Goal: Use online tool/utility: Utilize a website feature to perform a specific function

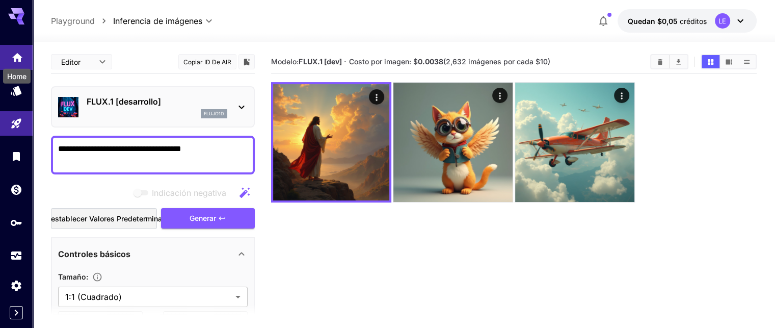
click at [19, 58] on icon "Hogar" at bounding box center [17, 54] width 10 height 9
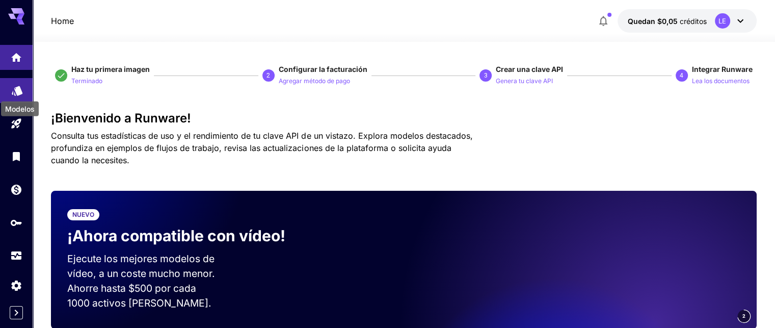
click at [16, 94] on div "Modelos" at bounding box center [20, 105] width 40 height 23
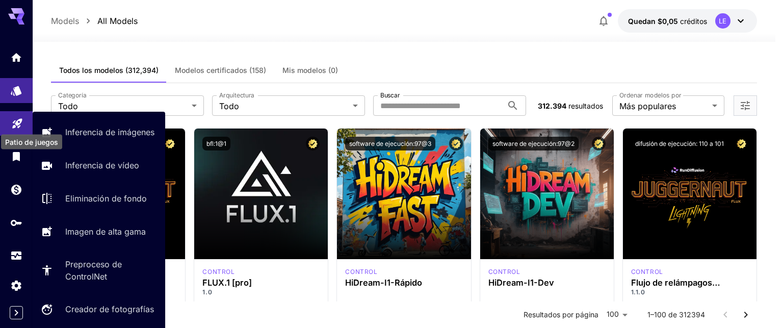
click at [18, 125] on icon "Patio de juegos" at bounding box center [17, 121] width 10 height 10
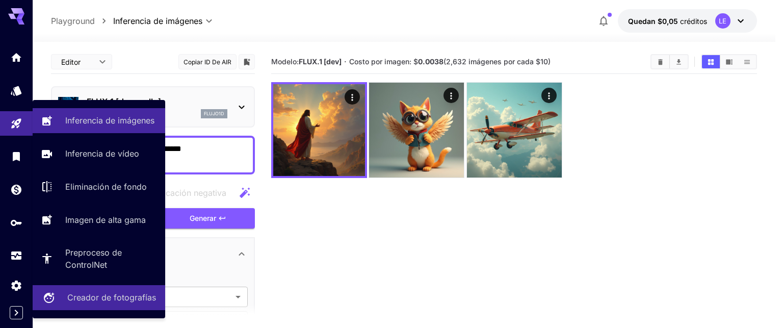
click at [125, 297] on font "Creador de fotografías" at bounding box center [111, 297] width 89 height 10
type input "**********"
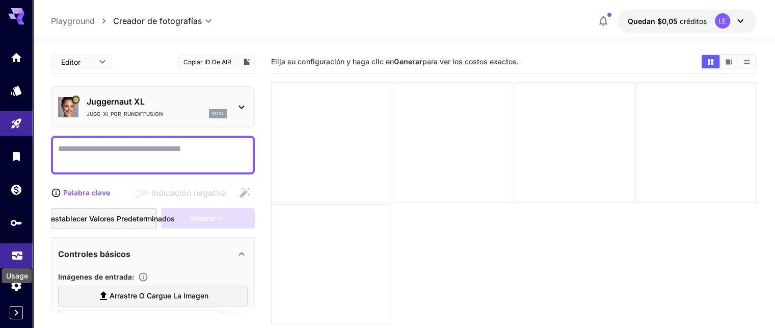
click at [12, 258] on icon "Uso" at bounding box center [17, 253] width 12 height 12
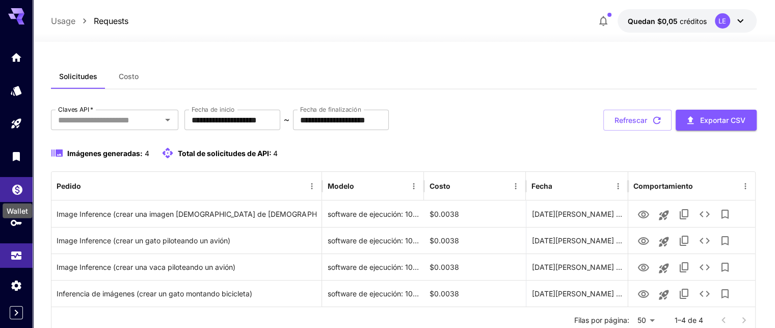
click at [21, 191] on icon "Billetera" at bounding box center [17, 186] width 12 height 12
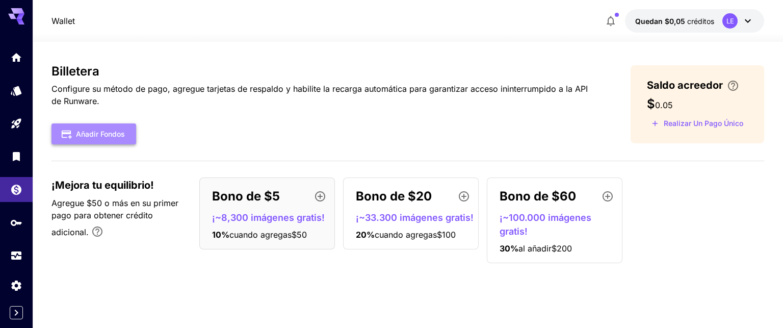
click at [83, 131] on font "Añadir fondos" at bounding box center [100, 133] width 49 height 9
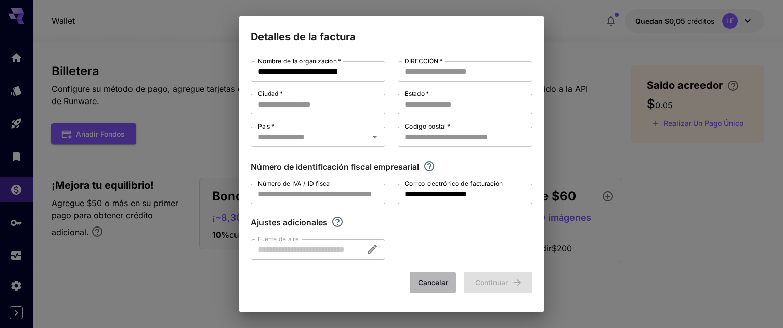
click at [436, 279] on font "Cancelar" at bounding box center [433, 282] width 30 height 9
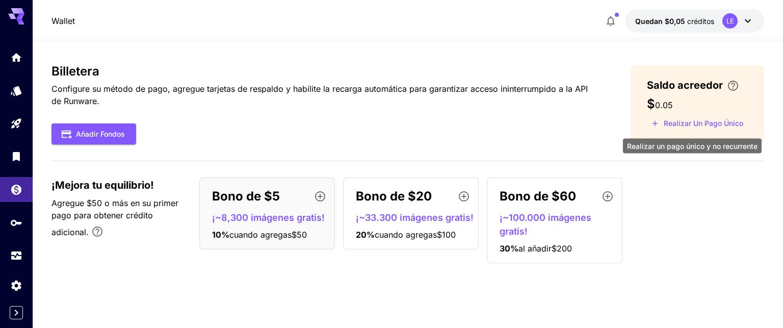
click at [701, 122] on font "Realizar un pago único" at bounding box center [702, 123] width 79 height 9
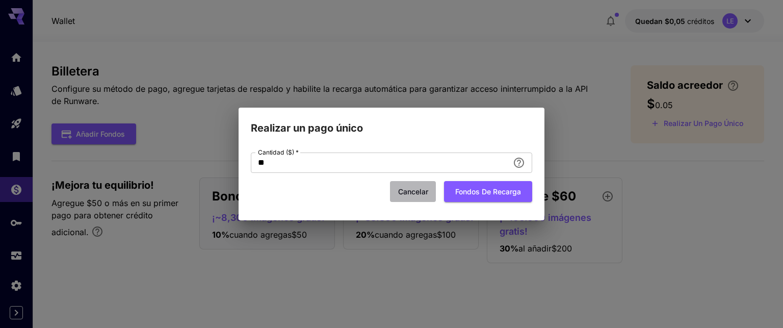
click at [419, 191] on font "Cancelar" at bounding box center [413, 191] width 30 height 9
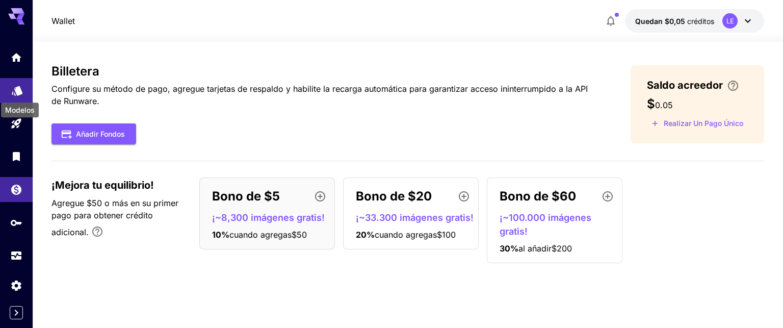
click at [15, 93] on icon "Modelos" at bounding box center [17, 87] width 12 height 12
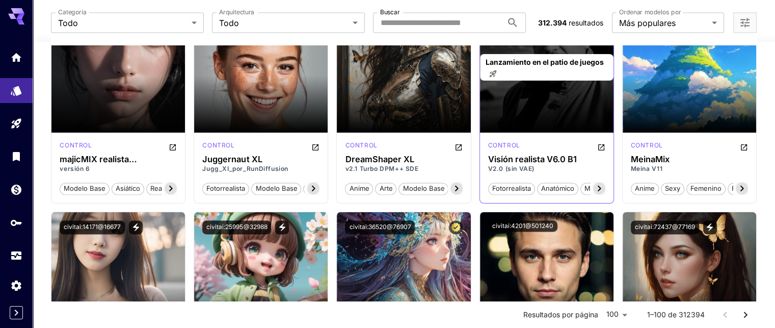
scroll to position [1682, 0]
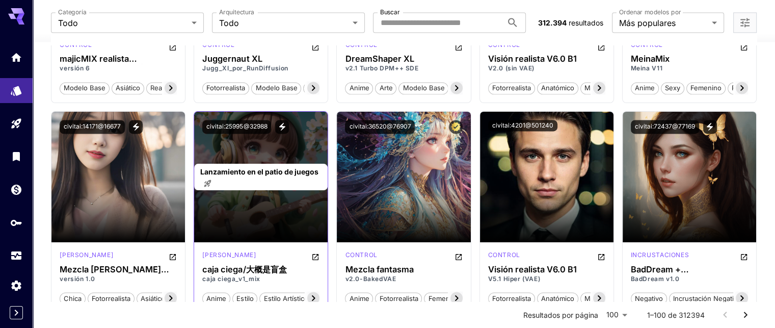
click at [270, 167] on font "Lanzamiento en el patio de juegos" at bounding box center [259, 171] width 118 height 9
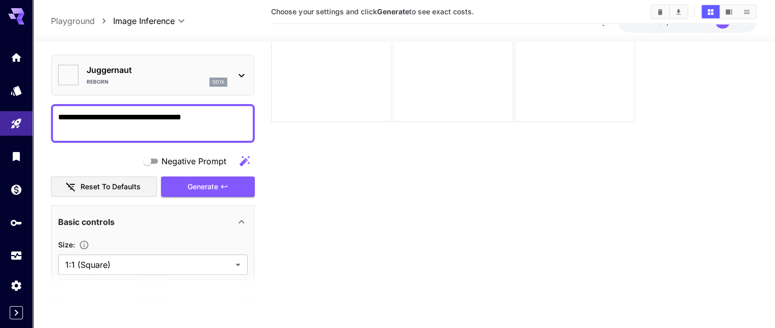
type input "*******"
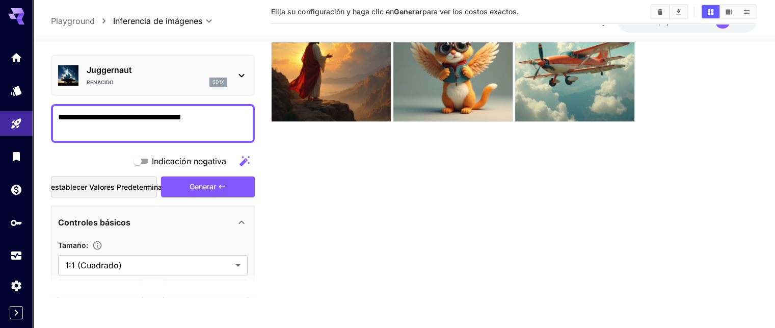
scroll to position [0, 0]
click at [9, 90] on link at bounding box center [16, 90] width 33 height 25
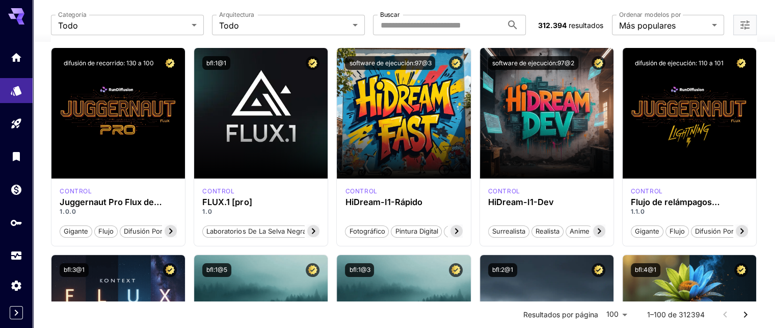
click at [14, 16] on icon at bounding box center [16, 13] width 16 height 11
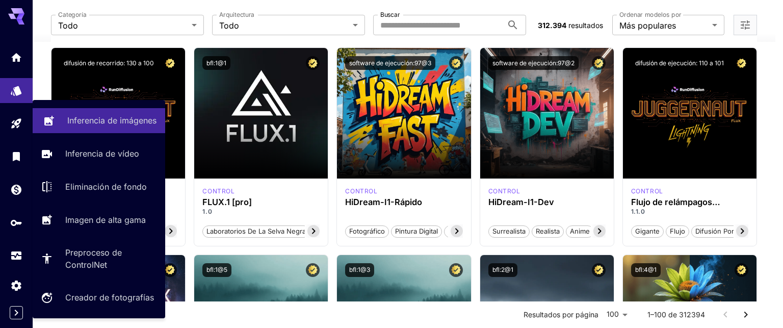
click at [102, 122] on font "Inferencia de imágenes" at bounding box center [111, 120] width 89 height 10
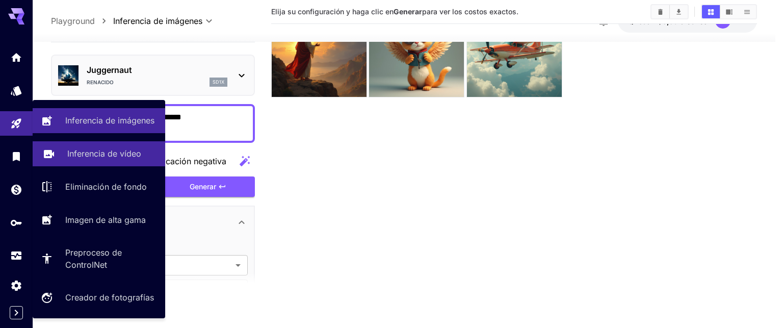
click at [89, 154] on font "Inferencia de vídeo" at bounding box center [104, 153] width 74 height 10
type input "**********"
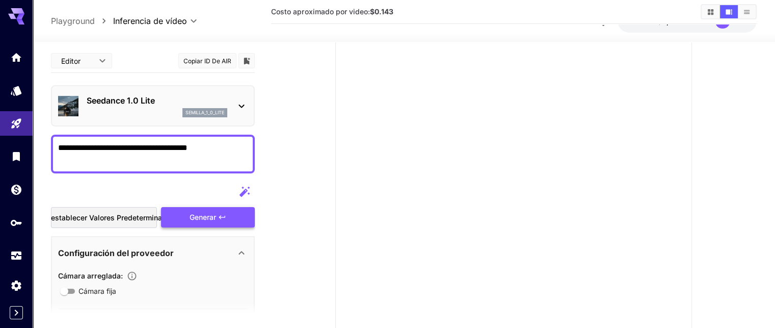
type textarea "**********"
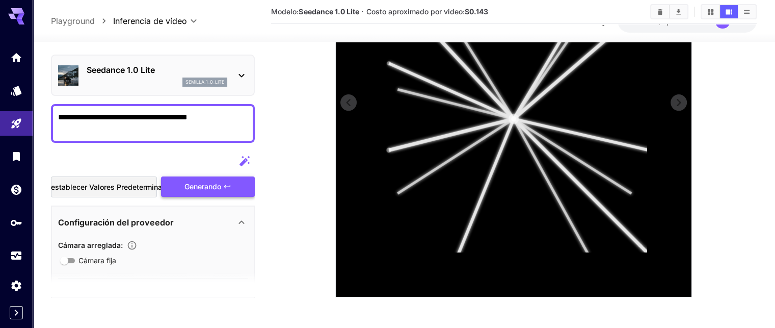
scroll to position [286, 0]
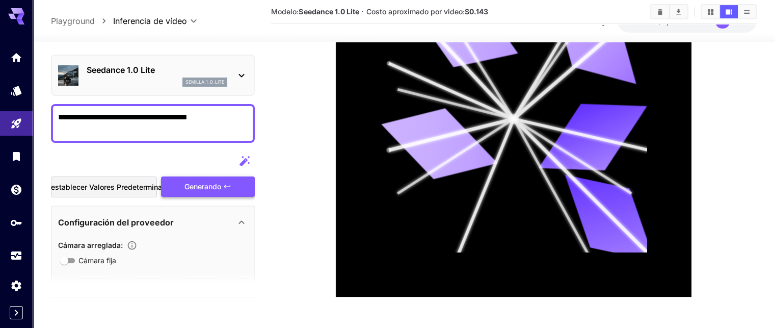
click at [275, 176] on section at bounding box center [513, 76] width 485 height 442
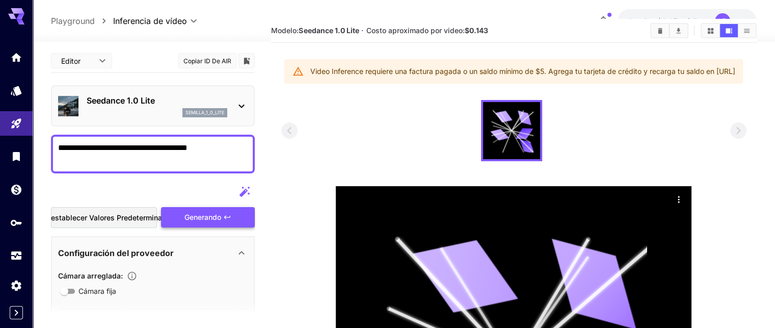
scroll to position [0, 0]
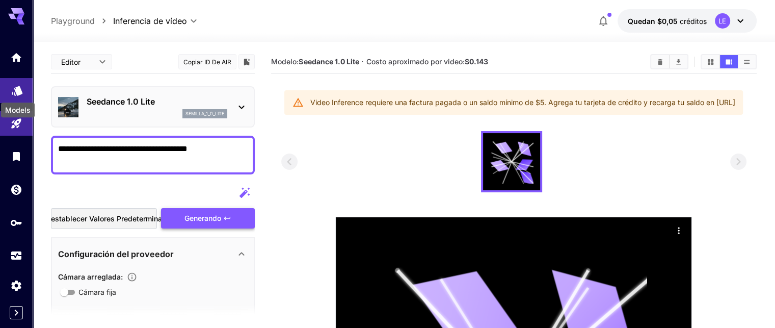
click at [12, 89] on icon "Modelos" at bounding box center [17, 90] width 12 height 12
